Goal: Information Seeking & Learning: Learn about a topic

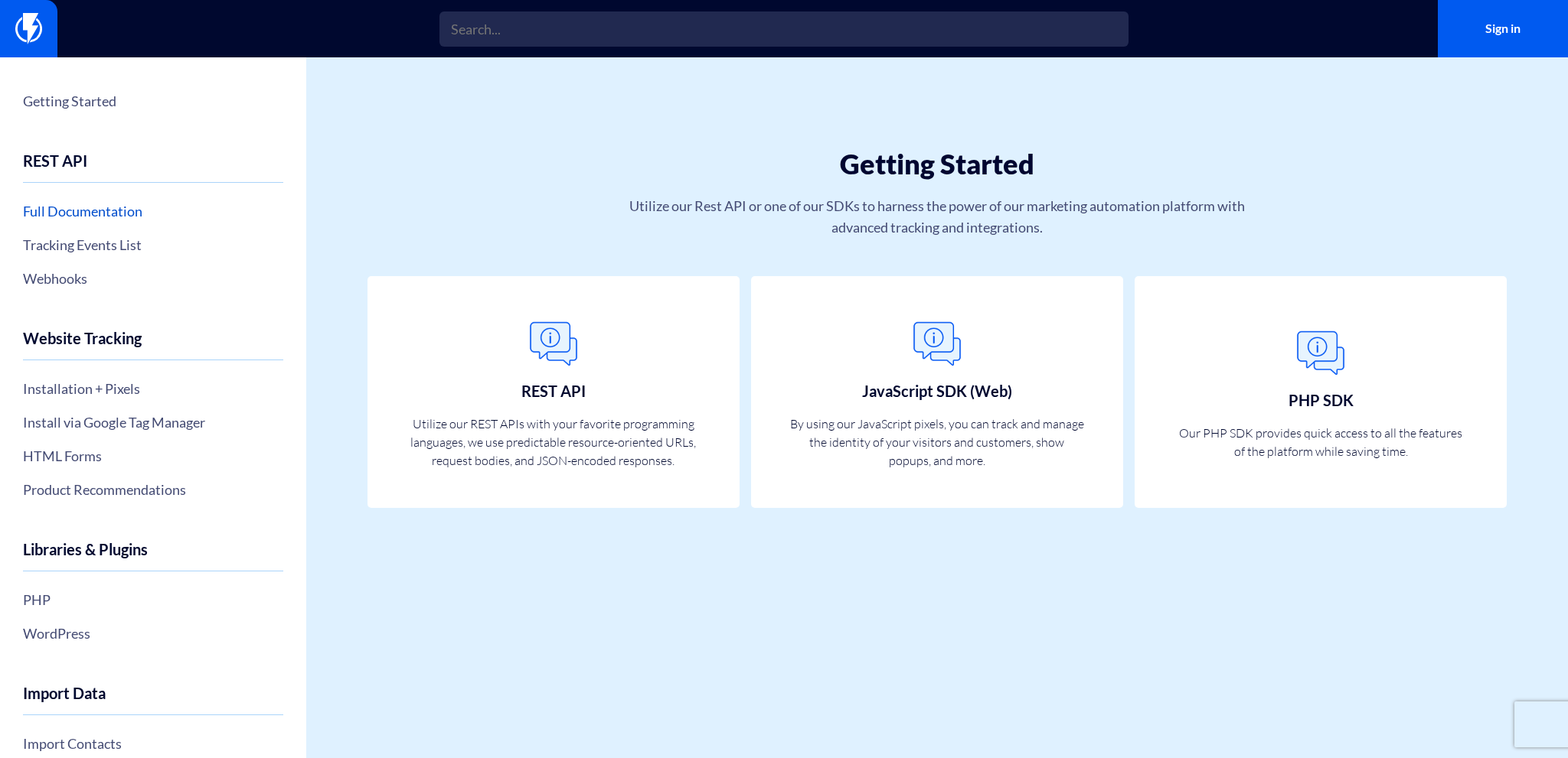
click at [122, 215] on link "Full Documentation" at bounding box center [153, 211] width 260 height 26
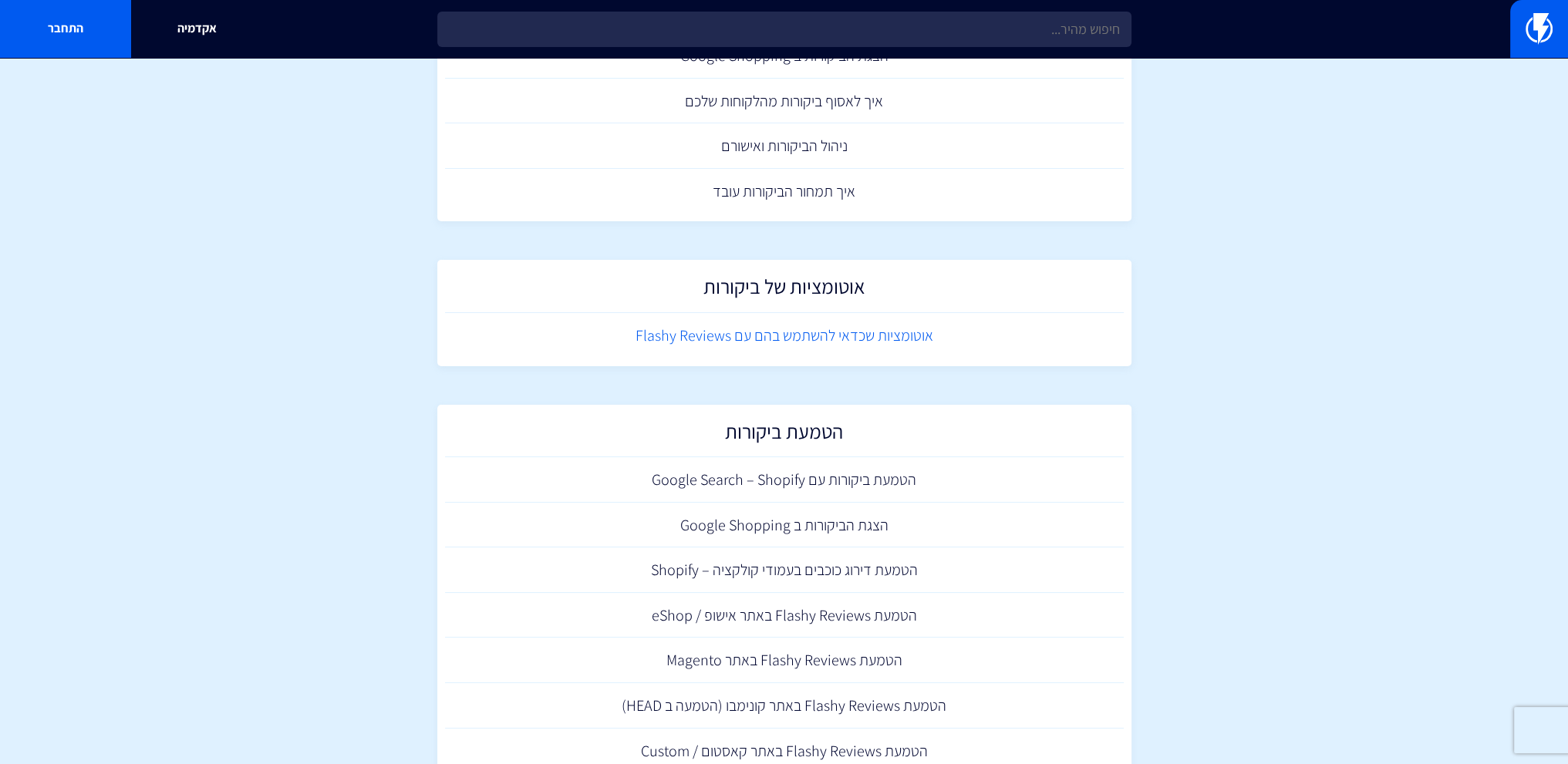
scroll to position [300, 0]
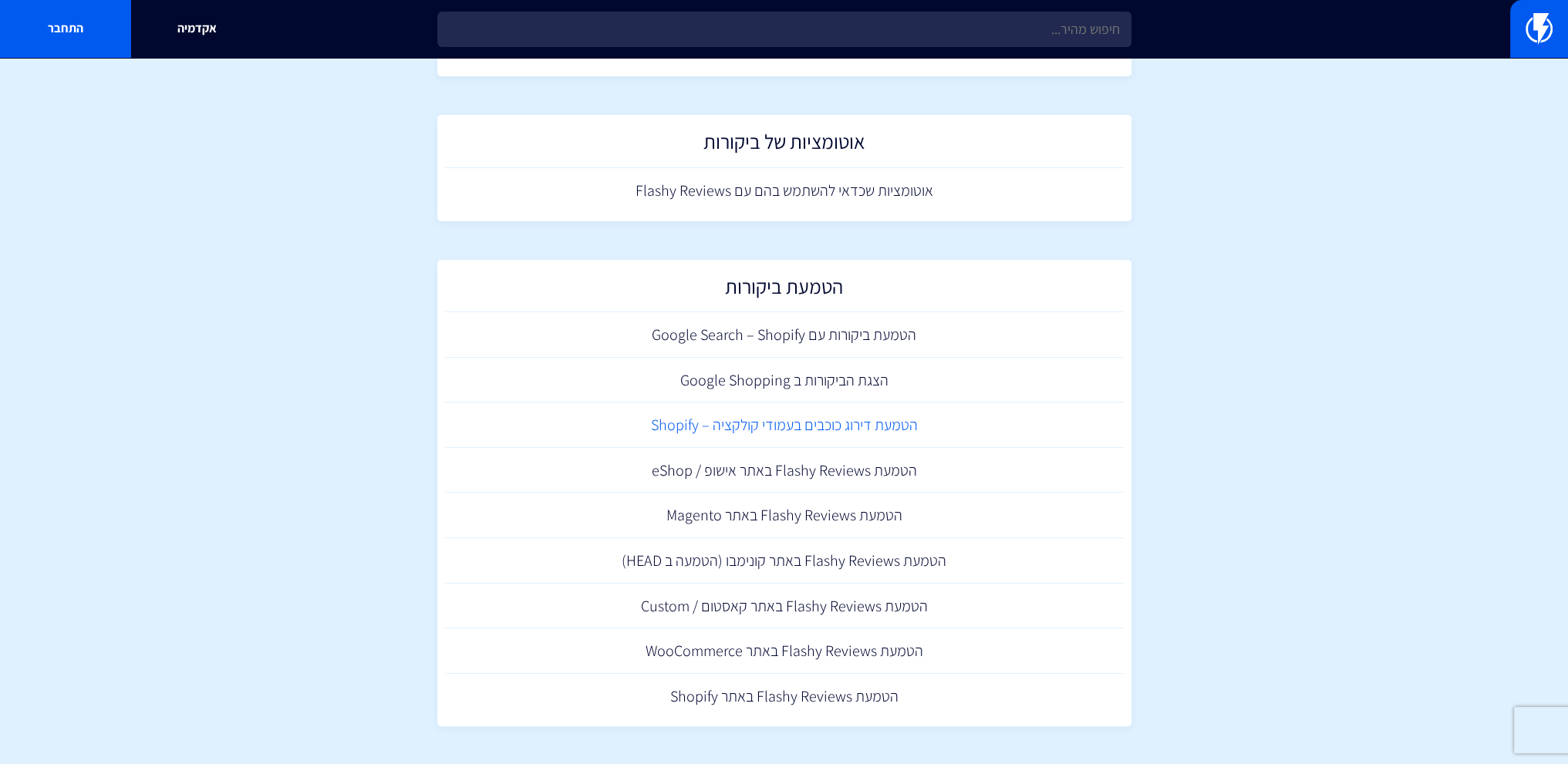
click at [919, 425] on link "הטמעת דירוג כוכבים בעמודי קולקציה – Shopify" at bounding box center [784, 425] width 679 height 45
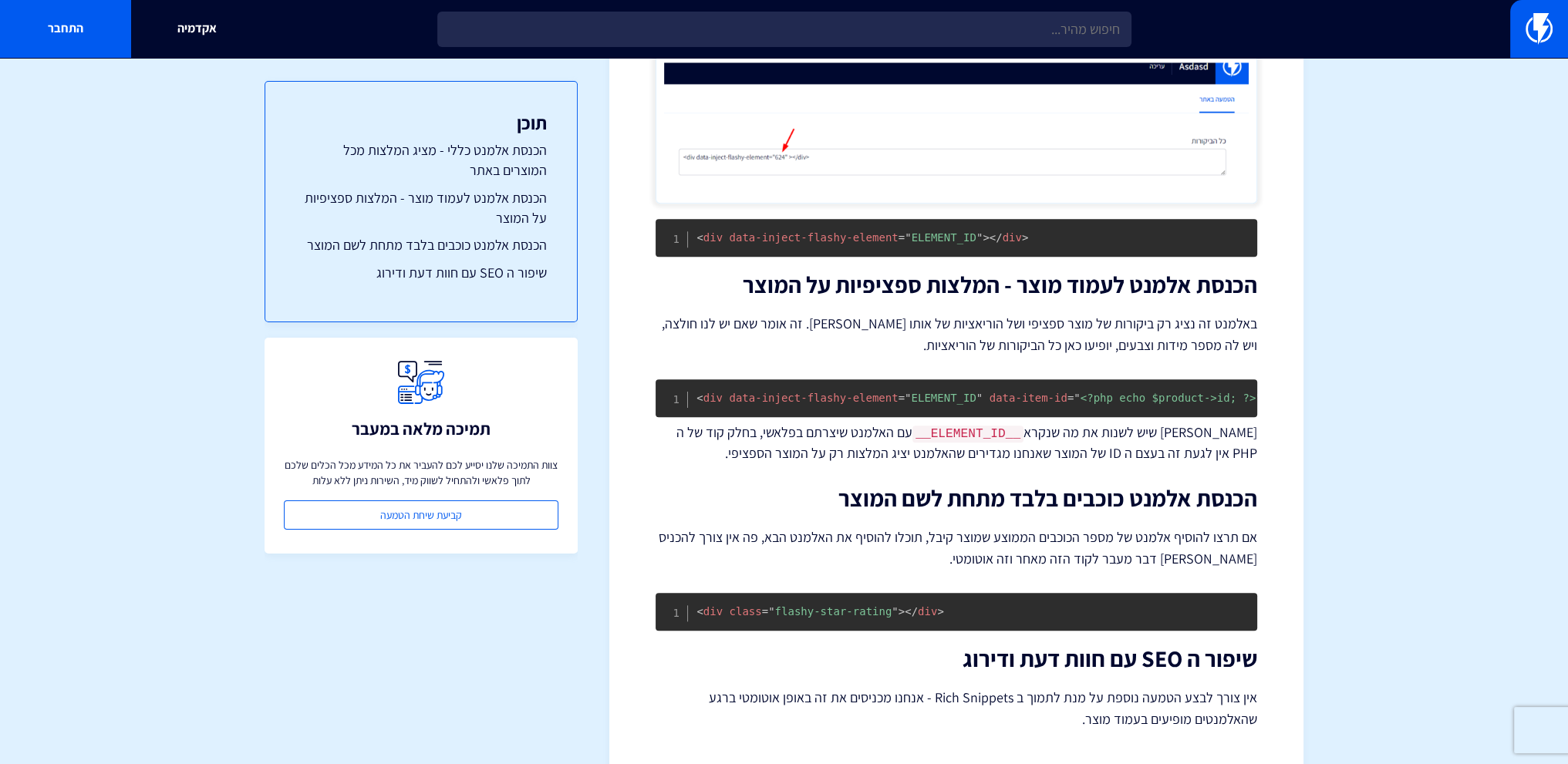
scroll to position [2037, 0]
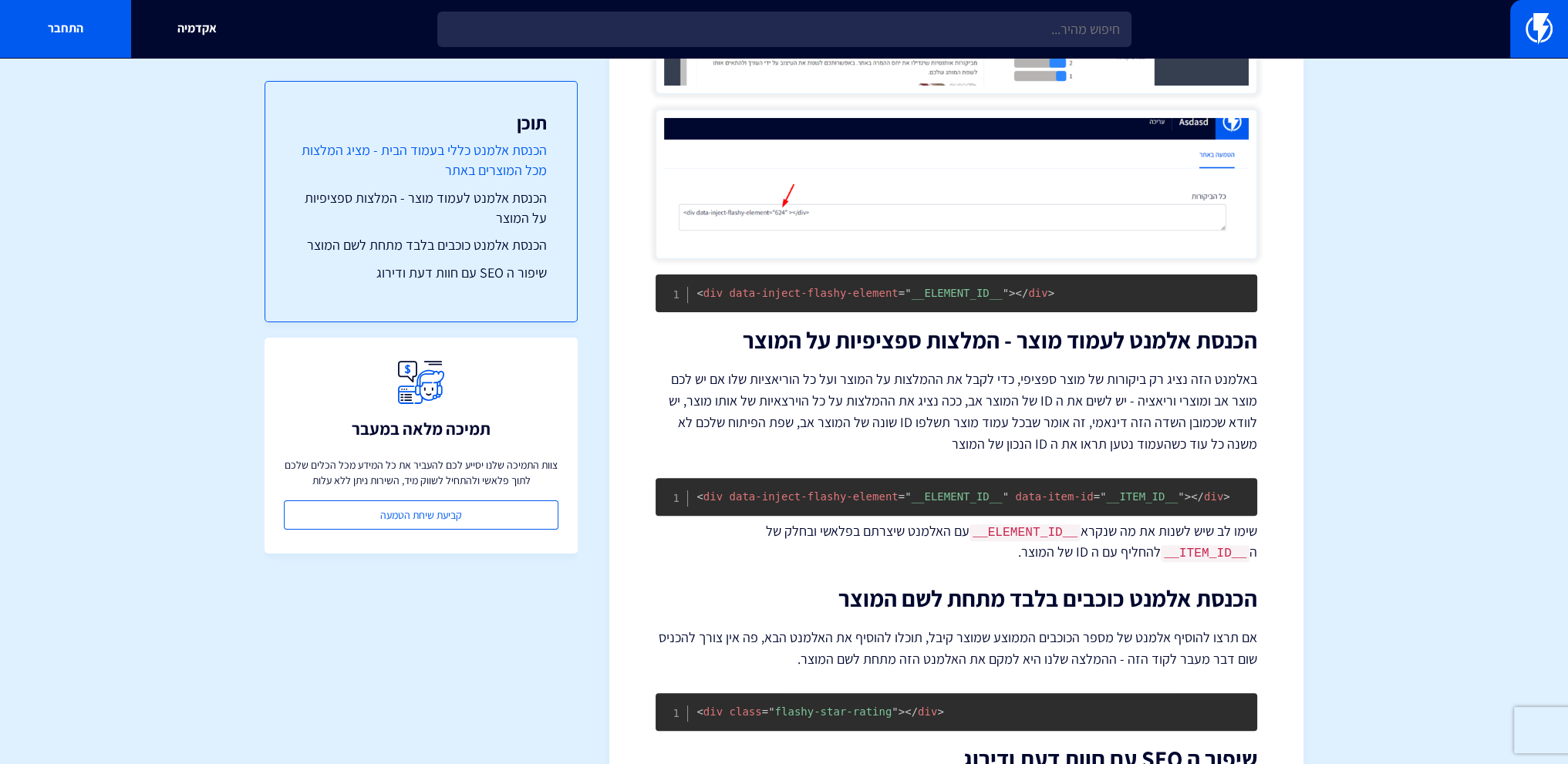
scroll to position [367, 0]
